Goal: Book appointment/travel/reservation

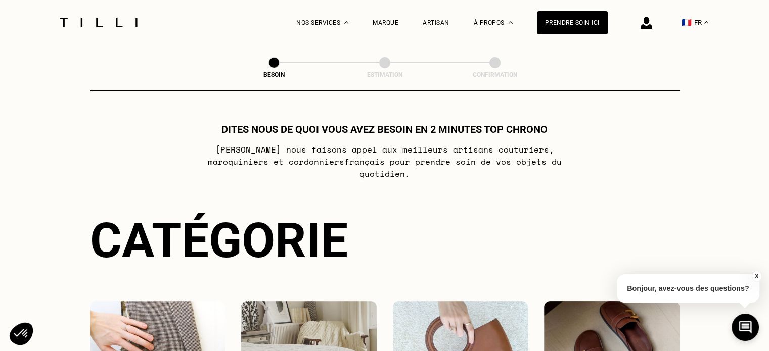
drag, startPoint x: 0, startPoint y: 0, endPoint x: 670, endPoint y: 9, distance: 670.1
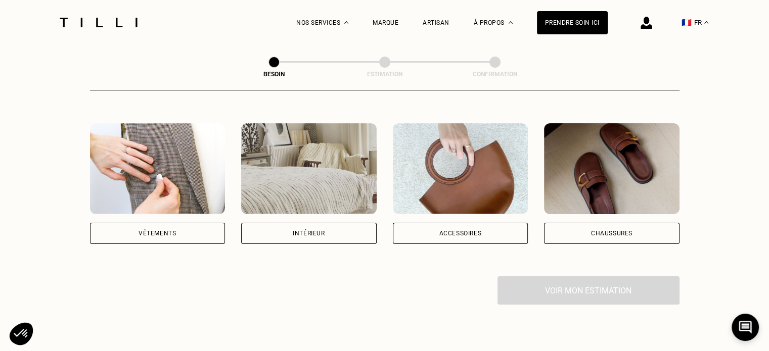
scroll to position [180, 0]
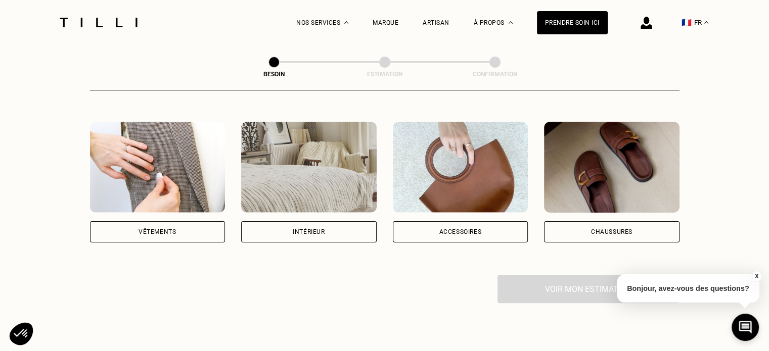
click at [578, 222] on div "Chaussures" at bounding box center [612, 232] width 136 height 21
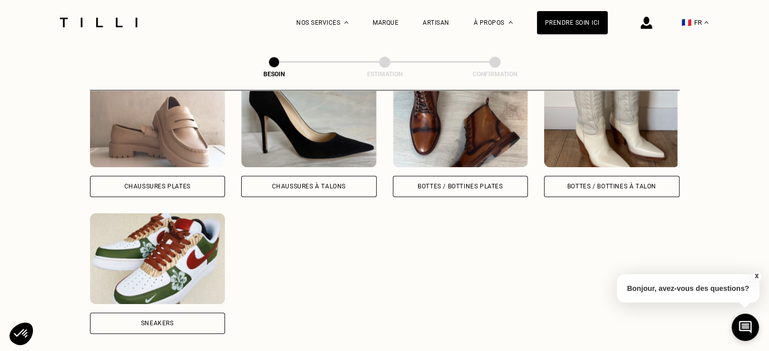
scroll to position [501, 0]
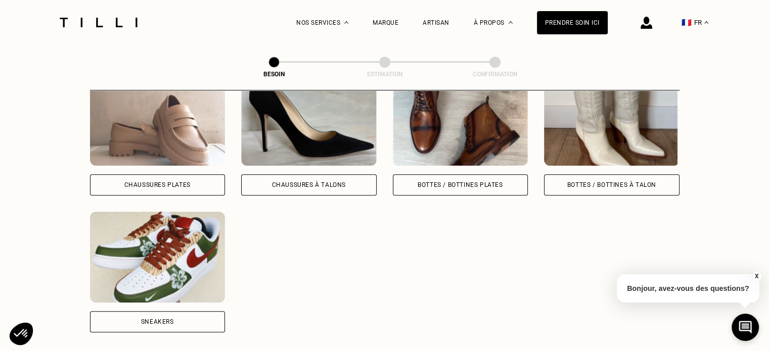
click at [310, 182] on div "Chaussures à Talons" at bounding box center [309, 185] width 74 height 6
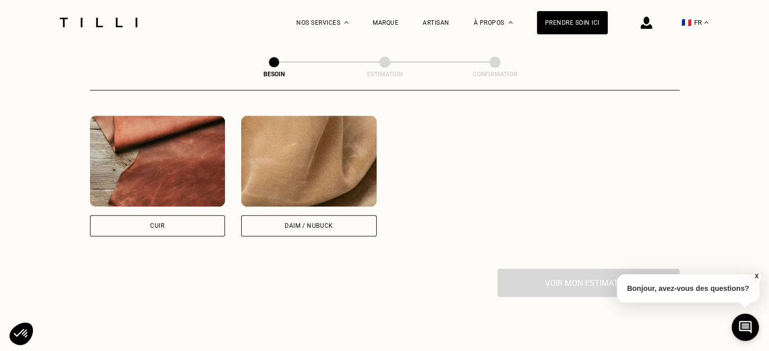
scroll to position [944, 0]
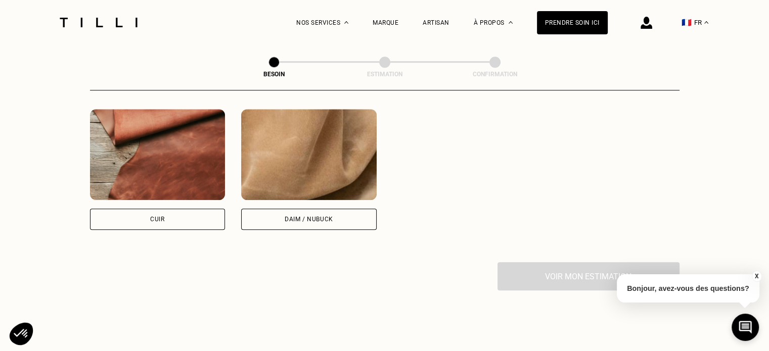
click at [139, 216] on div "Cuir" at bounding box center [158, 219] width 136 height 21
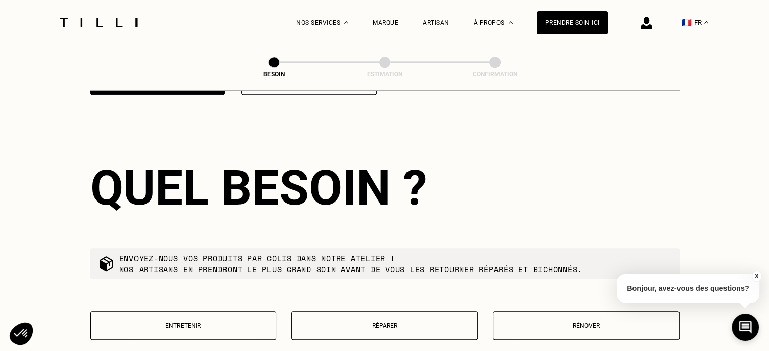
scroll to position [1085, 0]
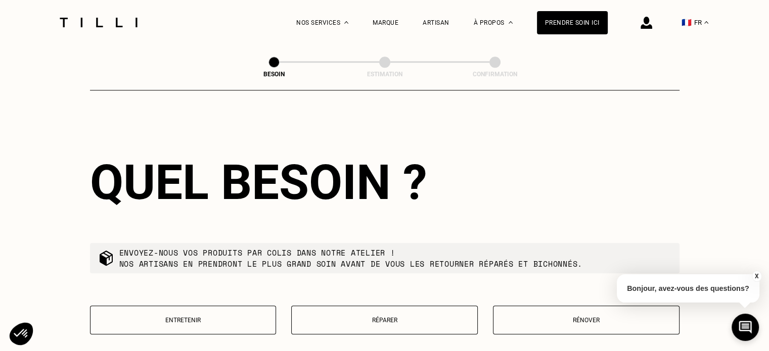
click at [411, 317] on p "Réparer" at bounding box center [384, 320] width 175 height 7
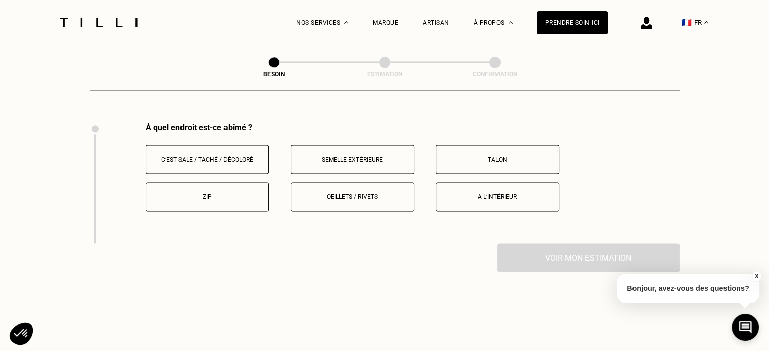
scroll to position [1345, 0]
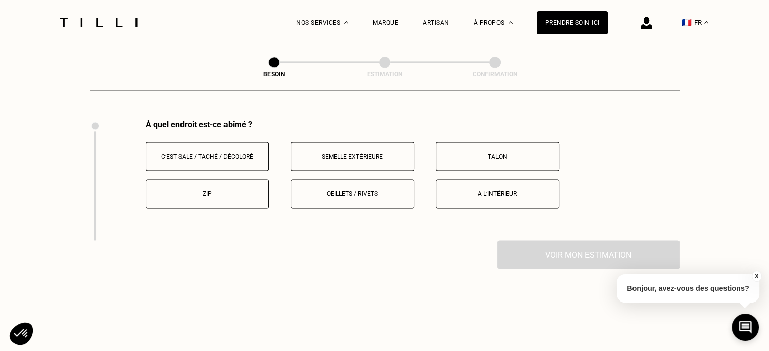
click at [477, 191] on p "A l‘intérieur" at bounding box center [498, 194] width 112 height 7
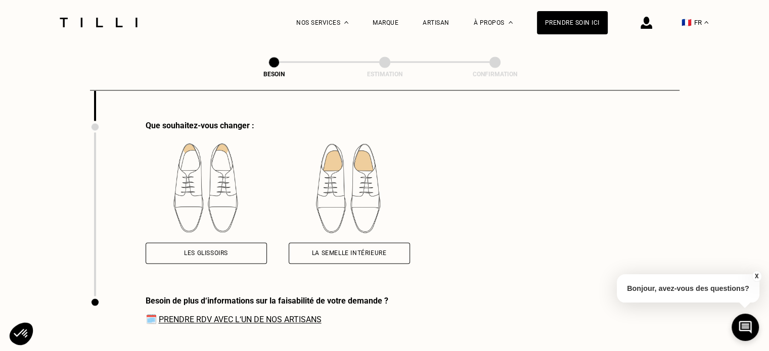
scroll to position [1466, 0]
